Goal: Task Accomplishment & Management: Use online tool/utility

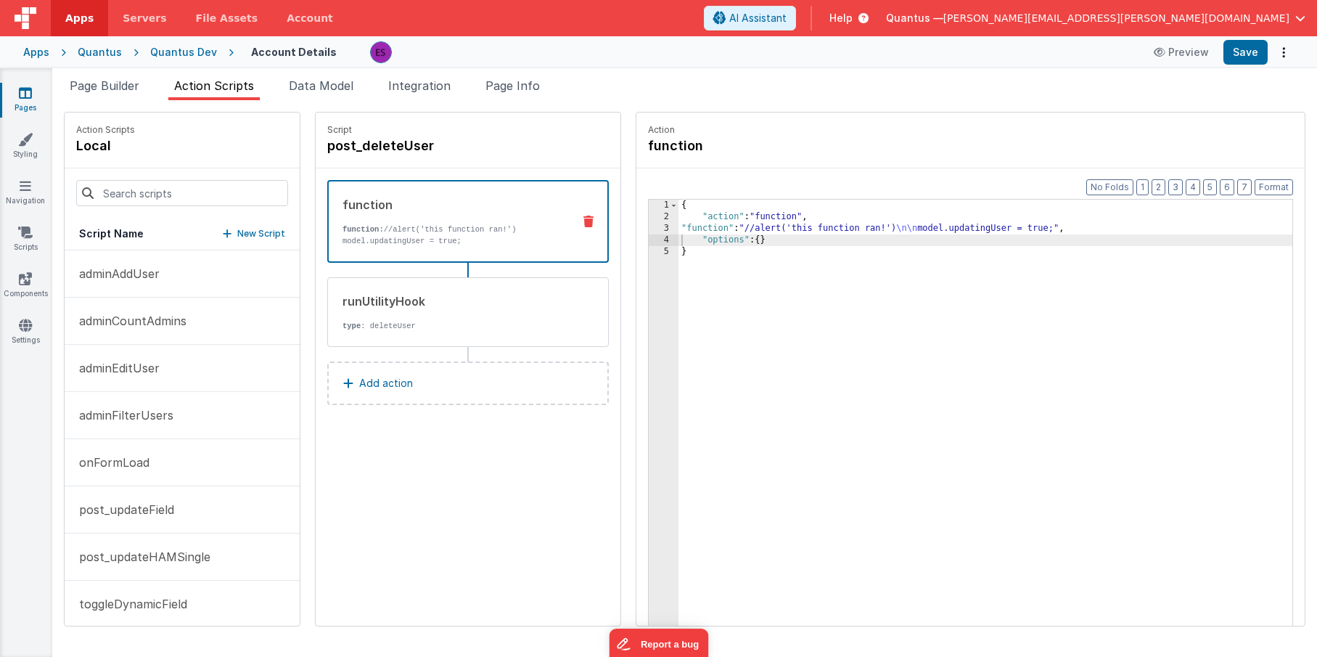
scroll to position [155, 0]
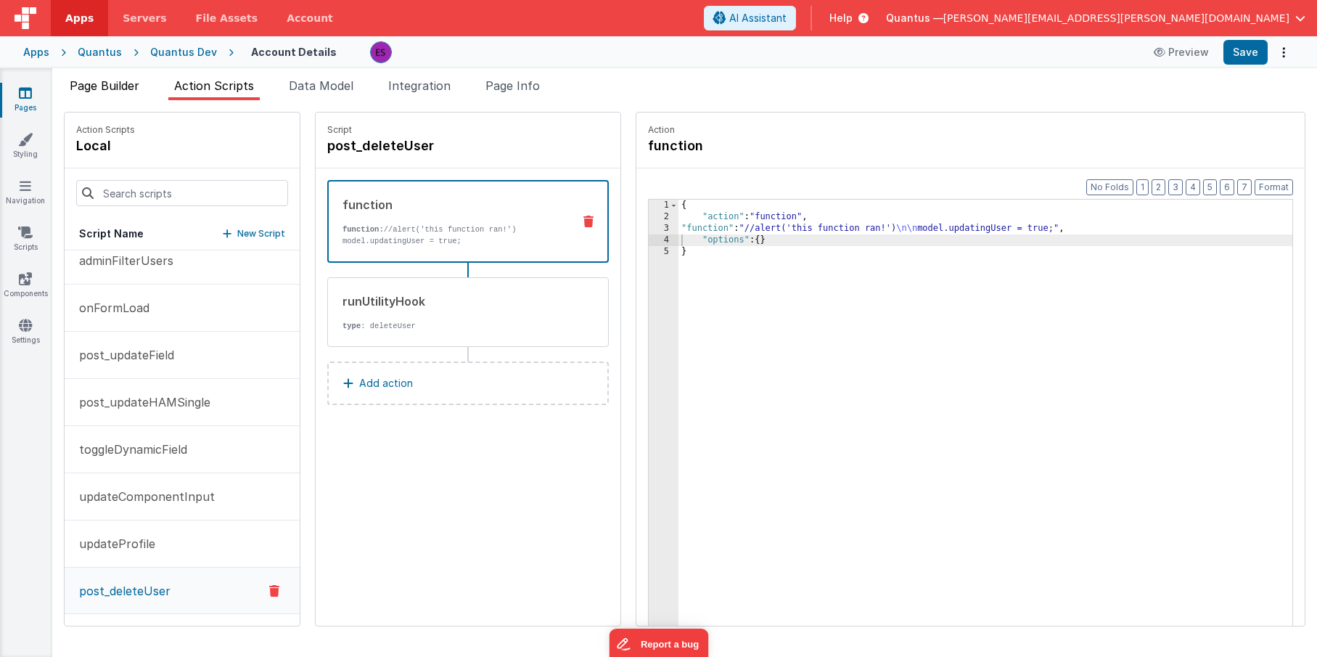
click at [130, 89] on span "Page Builder" at bounding box center [105, 85] width 70 height 15
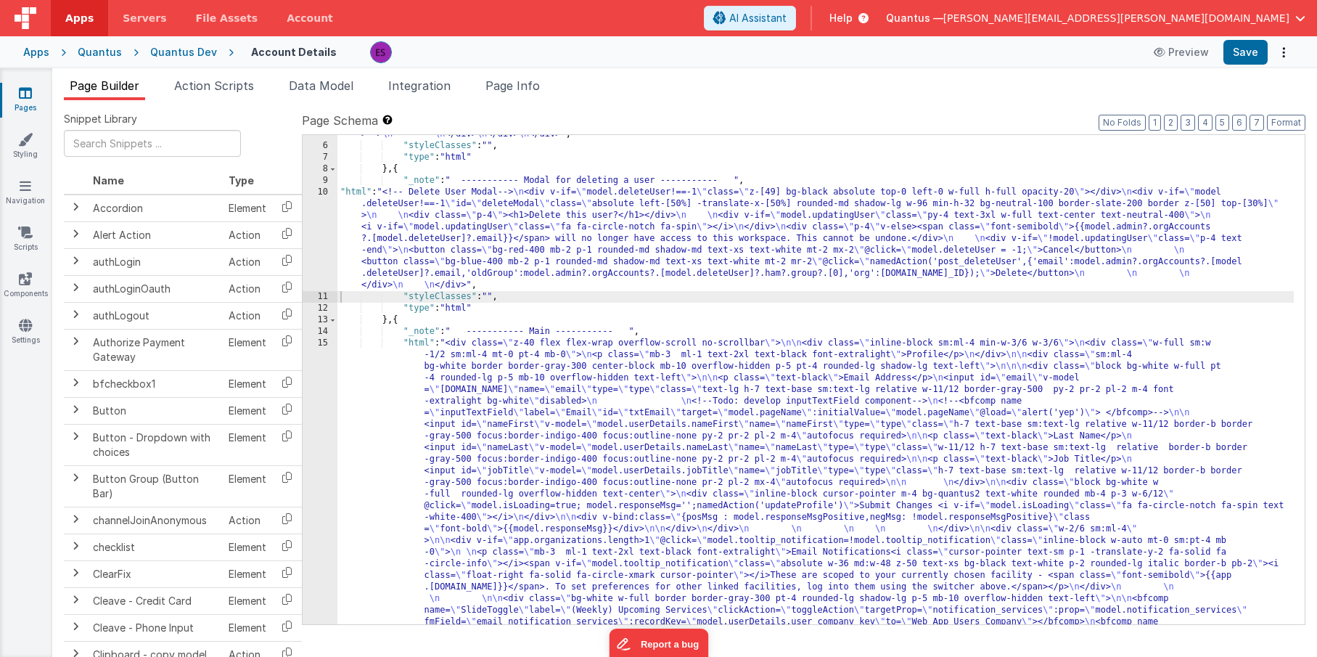
click at [434, 378] on div ""html" : "<!-- User Management Modal--> \n\n <div v-if= \" model.admin \" > \n\…" at bounding box center [815, 257] width 957 height 1674
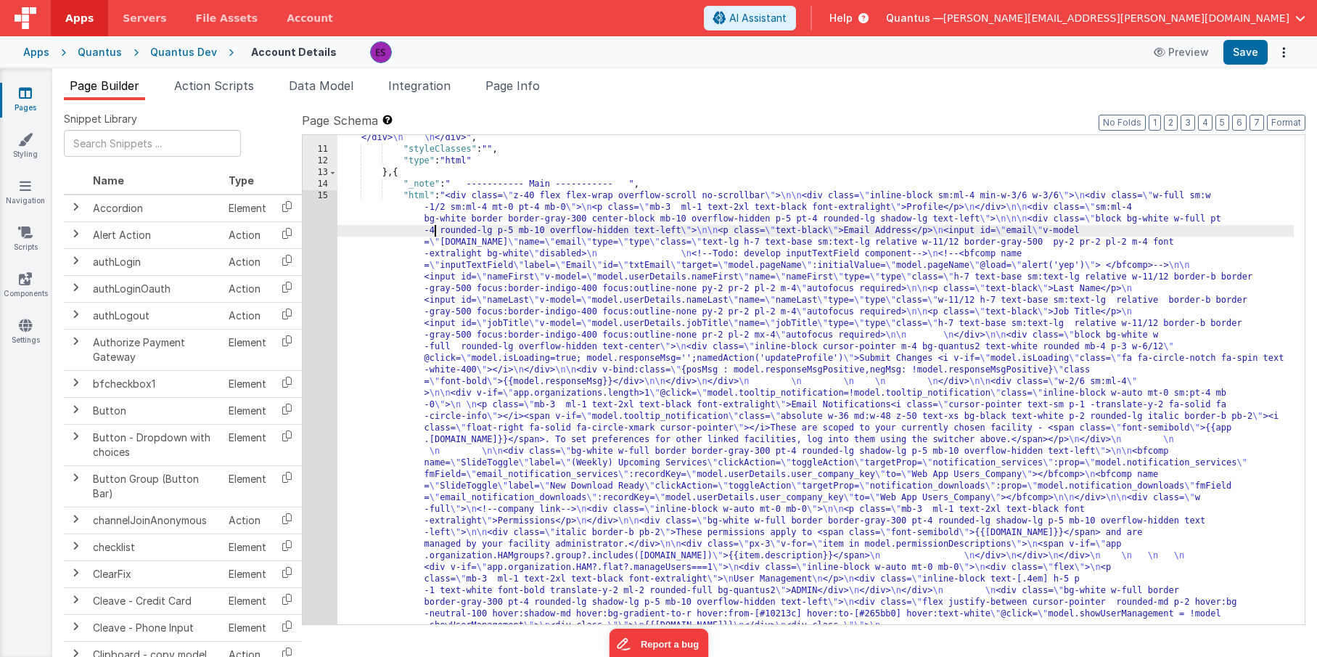
scroll to position [909, 0]
click at [426, 299] on div ""html" : "<!-- Delete User Modal--> \n <div v-if= \" model.deleteUser!==-1 \" c…" at bounding box center [815, 568] width 957 height 1058
click at [321, 337] on div "10 11 12 13 14 15 16 17 18 19 20 21" at bounding box center [320, 568] width 35 height 1058
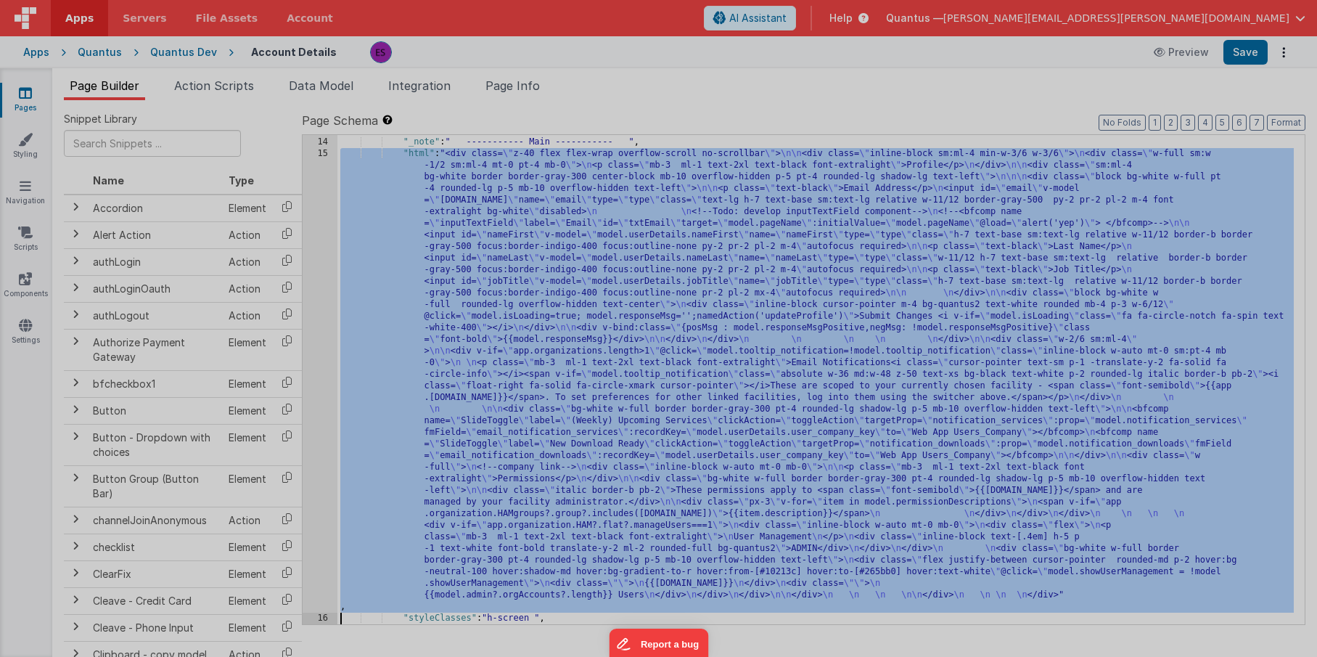
scroll to position [951, 0]
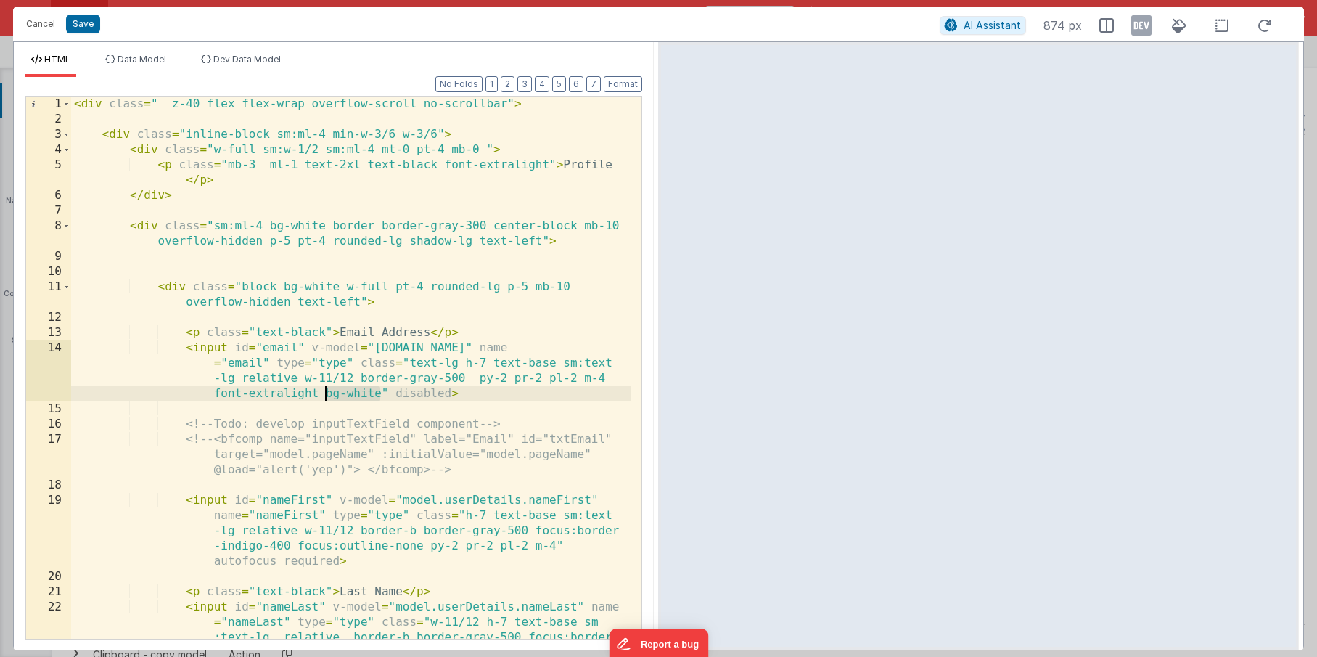
drag, startPoint x: 381, startPoint y: 391, endPoint x: 328, endPoint y: 388, distance: 53.1
click at [328, 388] on div "< div class = " z-40 flex flex-wrap overflow-scroll no-scrollbar" > < div class…" at bounding box center [351, 414] width 560 height 634
click at [367, 396] on div "< div class = " z-40 flex flex-wrap overflow-scroll no-scrollbar" > < div class…" at bounding box center [351, 414] width 560 height 634
click at [369, 386] on div "< div class = " z-40 flex flex-wrap overflow-scroll no-scrollbar" > < div class…" at bounding box center [351, 414] width 560 height 634
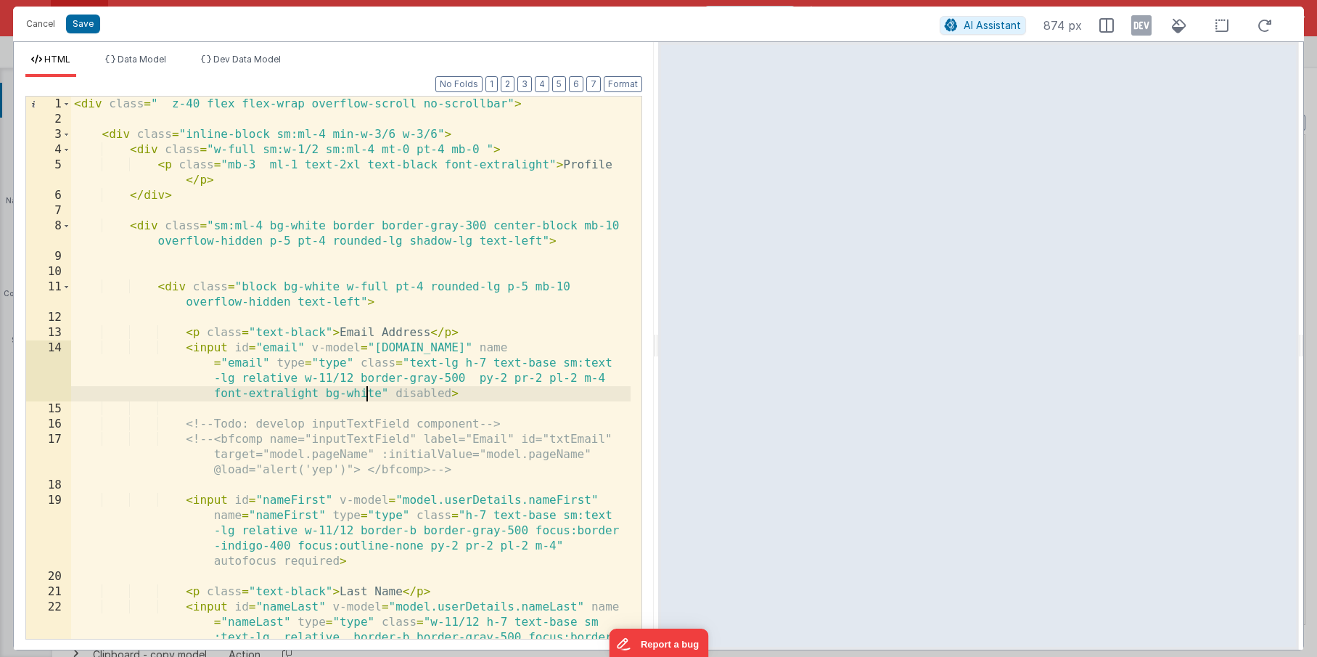
click at [367, 389] on div "< div class = " z-40 flex flex-wrap overflow-scroll no-scrollbar" > < div class…" at bounding box center [351, 414] width 560 height 634
click at [382, 391] on div "< div class = " z-40 flex flex-wrap overflow-scroll no-scrollbar" > < div class…" at bounding box center [351, 414] width 560 height 634
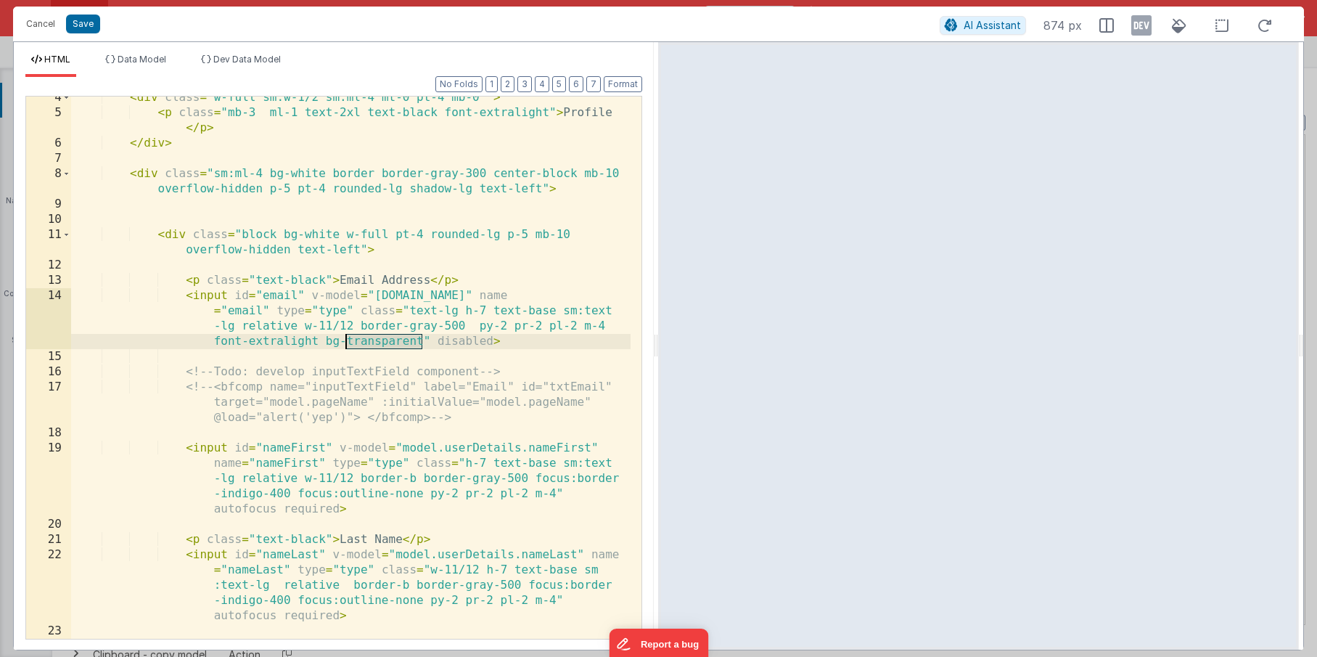
scroll to position [52, 0]
click at [324, 337] on div "< div class = "w-full sm:w-1/2 sm:ml-4 mt-0 pt-4 mb-0 " > < p class = "mb-3 ml-…" at bounding box center [351, 376] width 560 height 573
click at [555, 491] on div "< div class = "w-full sm:w-1/2 sm:ml-4 mt-0 pt-4 mb-0 " > < p class = "mb-3 ml-…" at bounding box center [351, 376] width 560 height 573
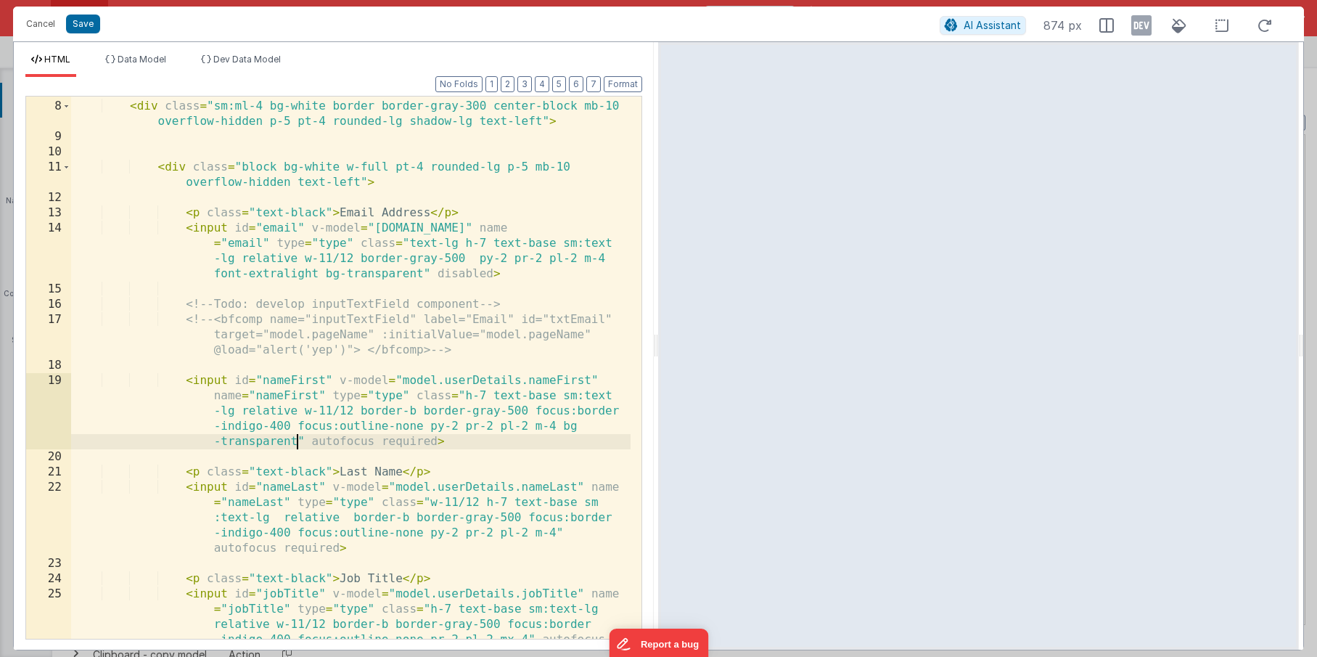
scroll to position [120, 0]
click at [568, 534] on div "< div class = "sm:ml-4 bg-white border border-gray-300 center-block mb-10 overf…" at bounding box center [351, 400] width 560 height 634
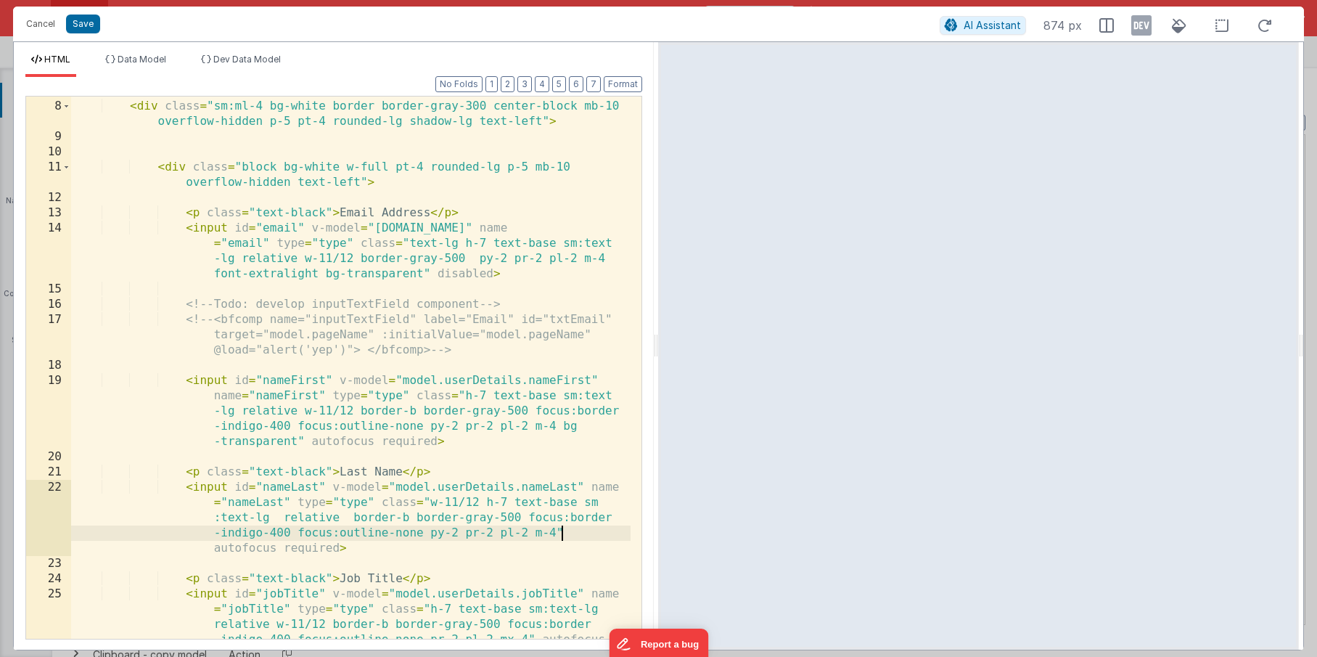
click at [554, 530] on div "< div class = "sm:ml-4 bg-white border border-gray-300 center-block mb-10 overf…" at bounding box center [351, 400] width 560 height 634
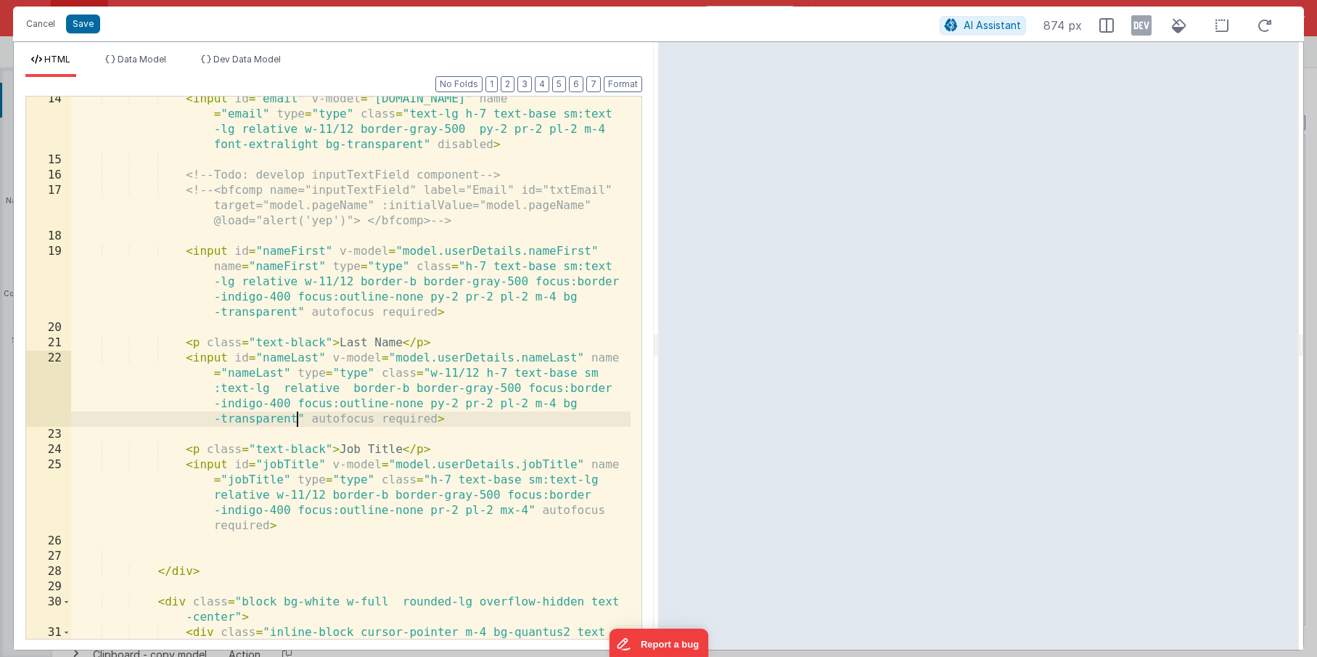
scroll to position [250, 0]
click at [528, 506] on div "< input id = "email" v-model = "[DOMAIN_NAME]" name = "email" type = "type" cla…" at bounding box center [351, 430] width 560 height 679
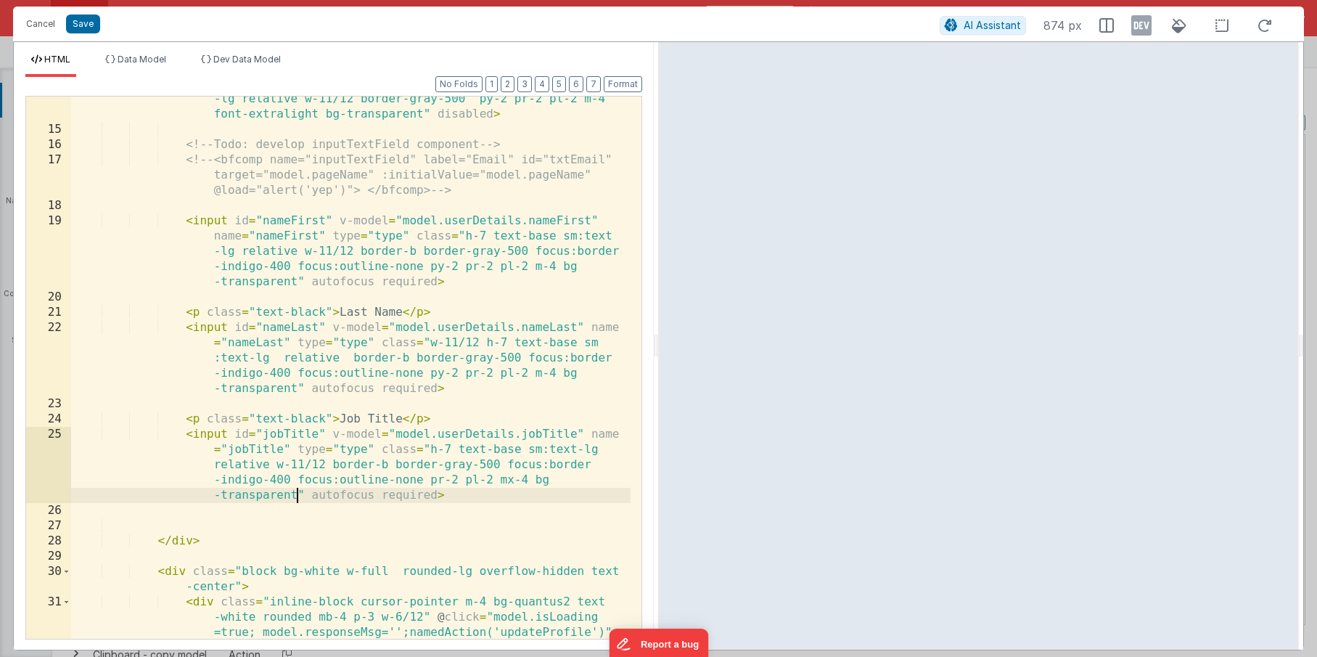
scroll to position [280, 0]
